Goal: Transaction & Acquisition: Purchase product/service

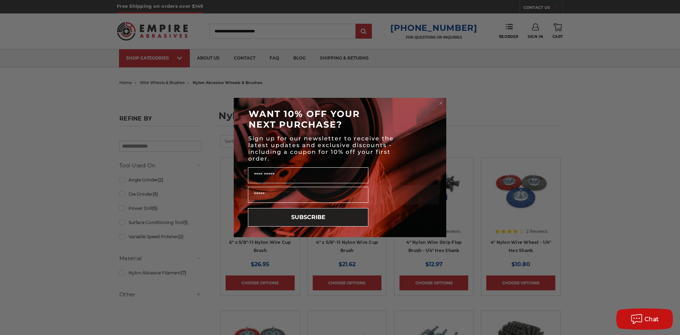
click at [441, 102] on circle "Close dialog" at bounding box center [441, 103] width 7 height 7
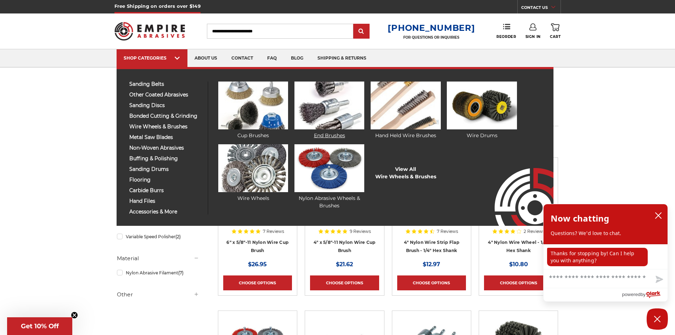
click at [312, 101] on img at bounding box center [329, 105] width 70 height 48
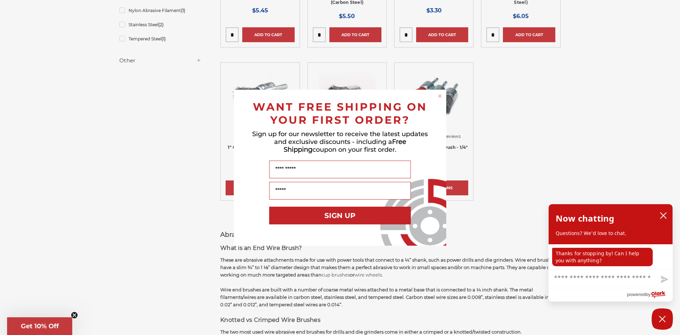
click at [440, 96] on icon "Close dialog" at bounding box center [440, 96] width 3 height 3
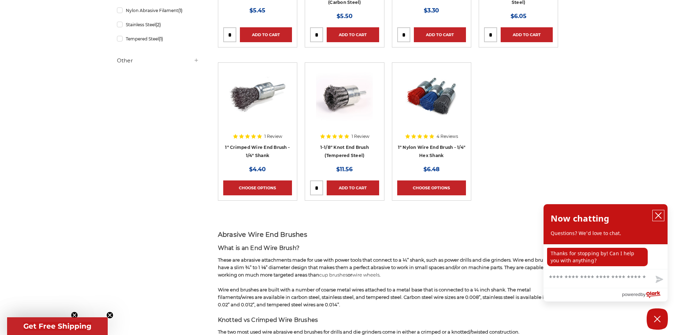
click at [657, 212] on icon "close chatbox" at bounding box center [658, 215] width 7 height 7
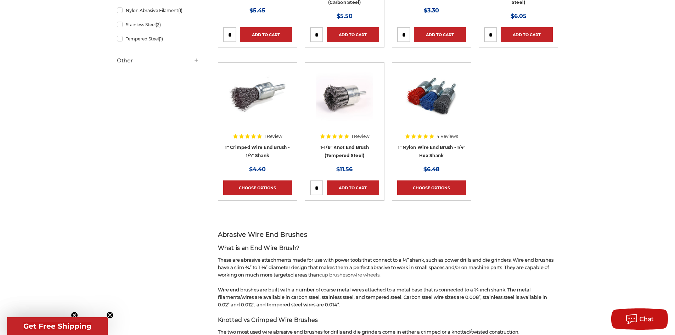
scroll to position [35, 0]
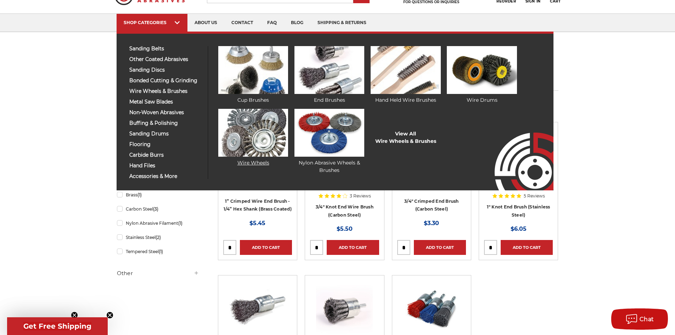
click at [258, 162] on link "Wire Wheels" at bounding box center [253, 138] width 70 height 58
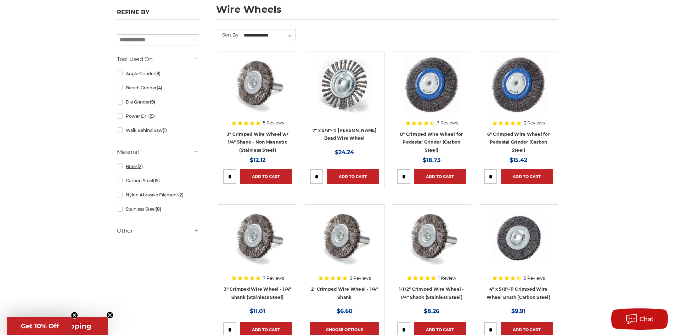
click at [120, 168] on link "Brass (2)" at bounding box center [158, 166] width 82 height 12
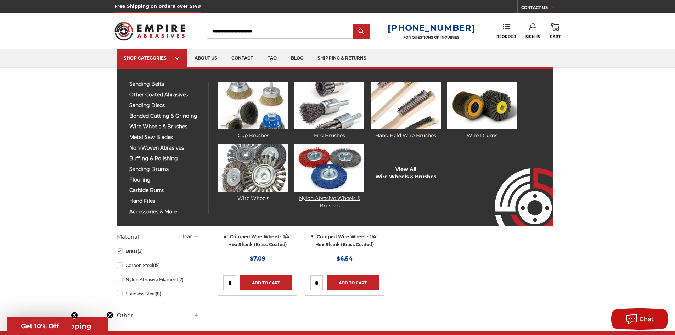
click at [332, 198] on link "Nylon Abrasive Wheels & Brushes" at bounding box center [329, 176] width 70 height 65
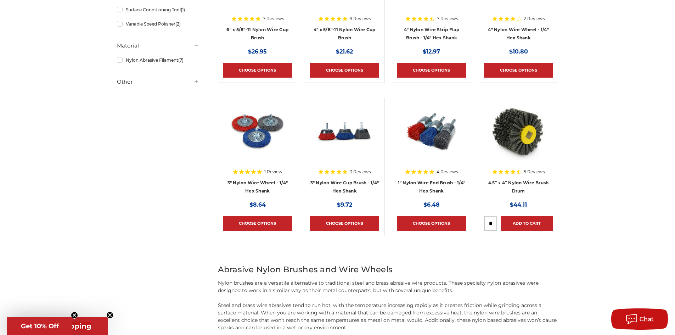
scroll to position [35, 0]
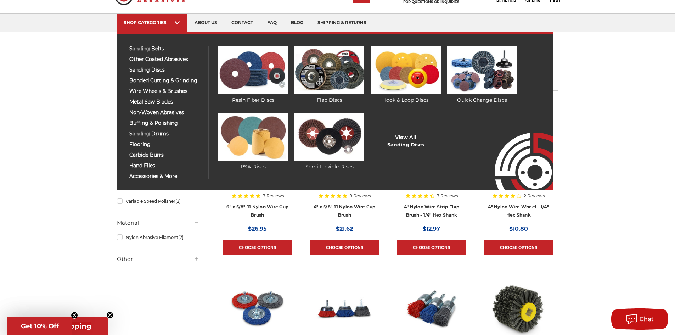
click at [329, 73] on img at bounding box center [329, 70] width 70 height 48
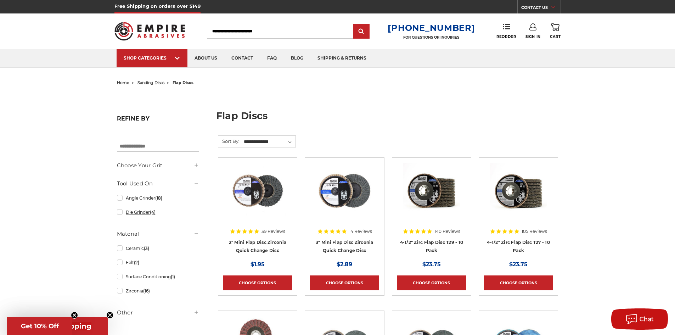
click at [136, 213] on link "Die Grinder (4)" at bounding box center [158, 212] width 82 height 12
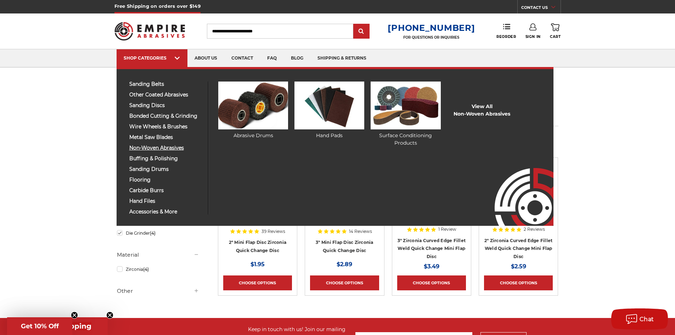
click at [160, 148] on span "non-woven abrasives" at bounding box center [165, 147] width 73 height 5
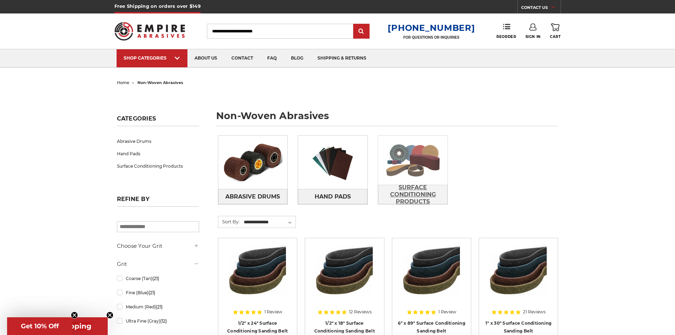
click at [411, 193] on span "Surface Conditioning Products" at bounding box center [412, 194] width 69 height 26
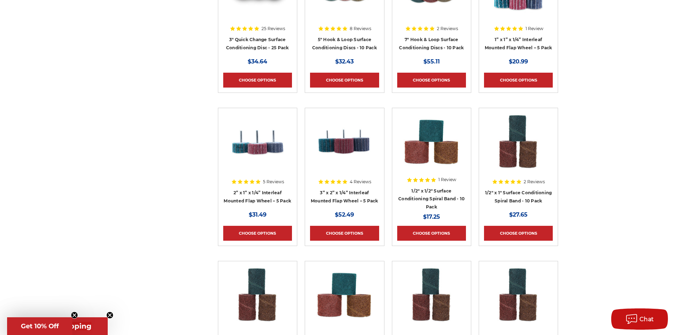
scroll to position [638, 0]
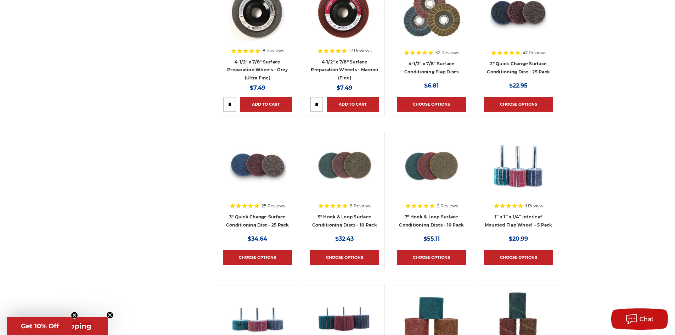
click at [520, 176] on img at bounding box center [518, 165] width 57 height 57
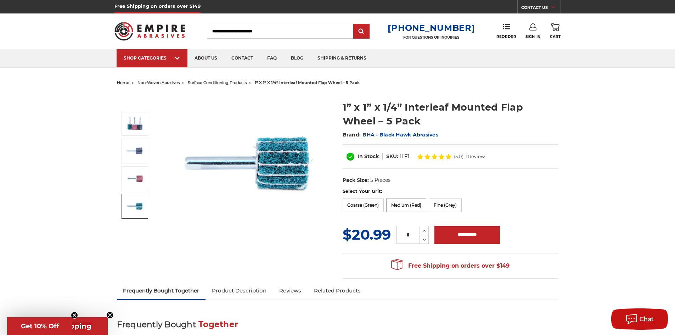
click at [401, 206] on label "Medium (Red)" at bounding box center [406, 204] width 40 height 13
